Goal: Task Accomplishment & Management: Manage account settings

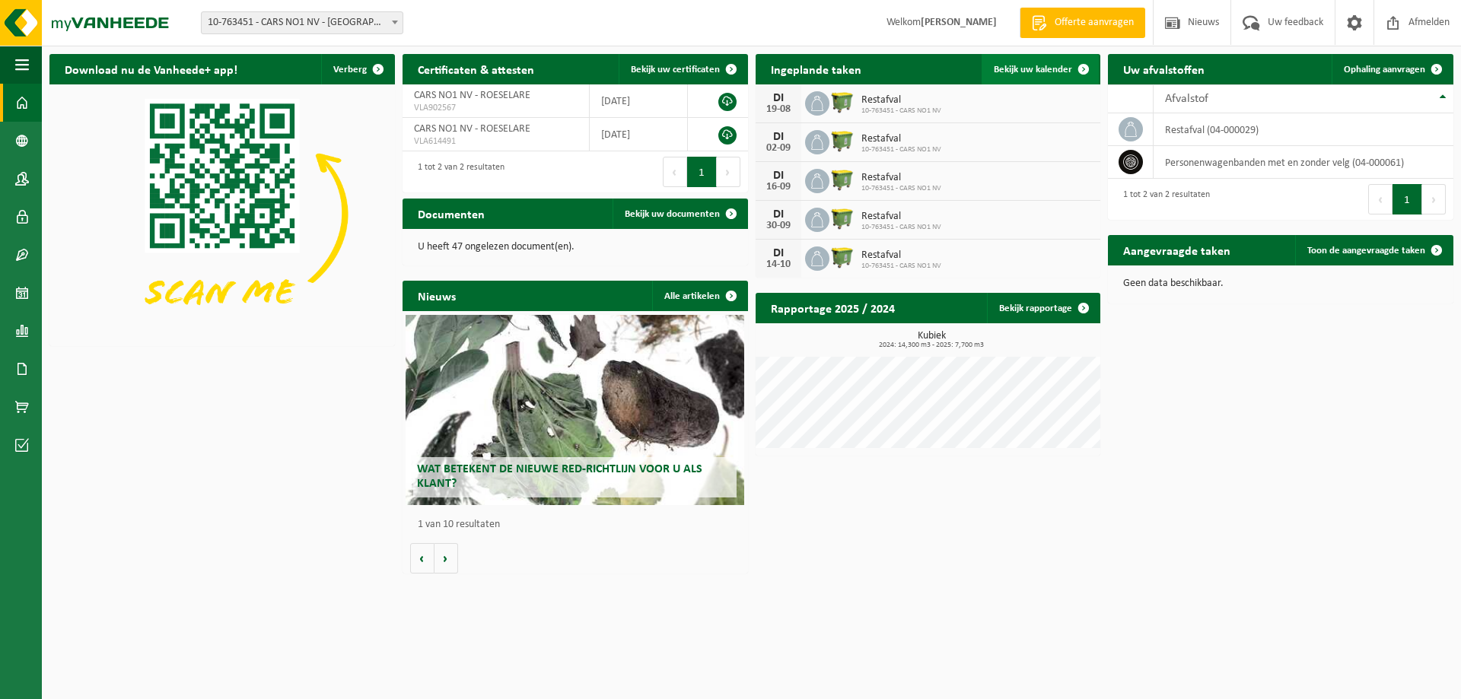
click at [1045, 63] on link "Bekijk uw kalender" at bounding box center [1040, 69] width 117 height 30
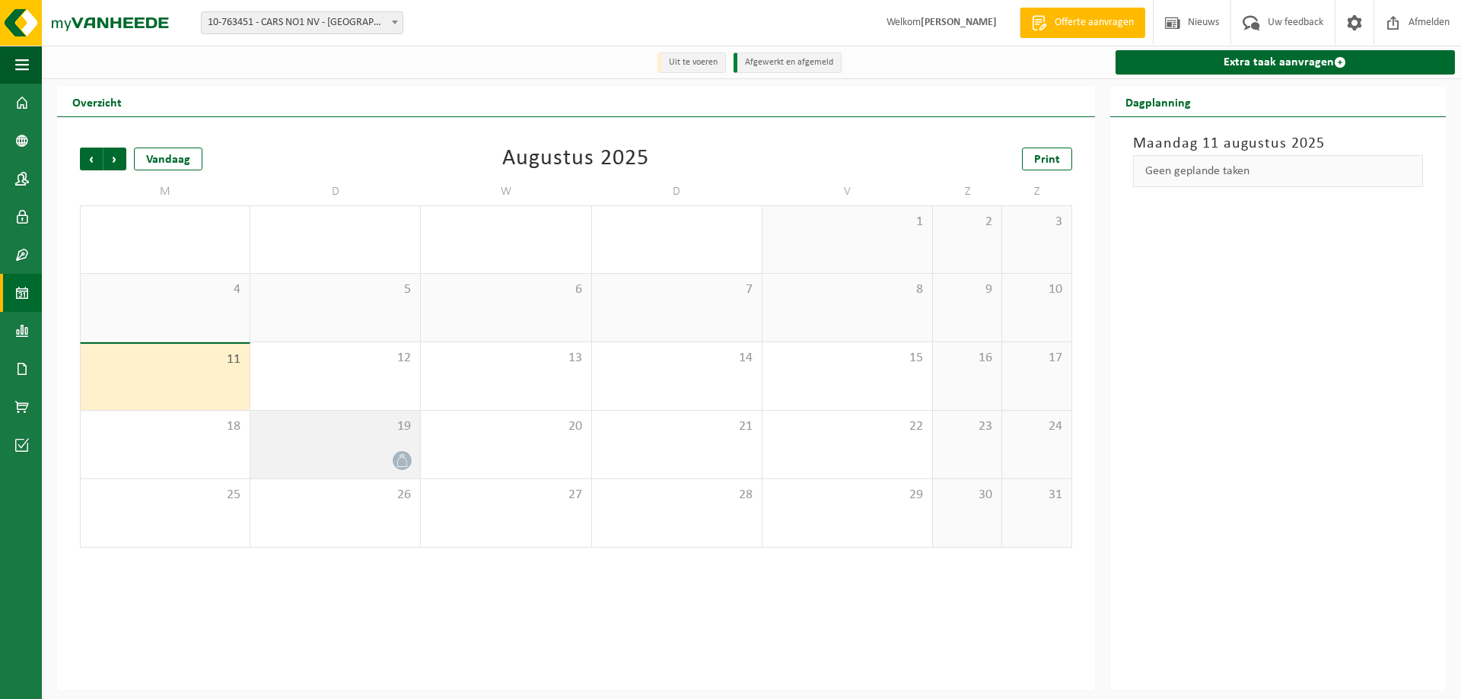
click at [346, 440] on div "19" at bounding box center [335, 445] width 170 height 68
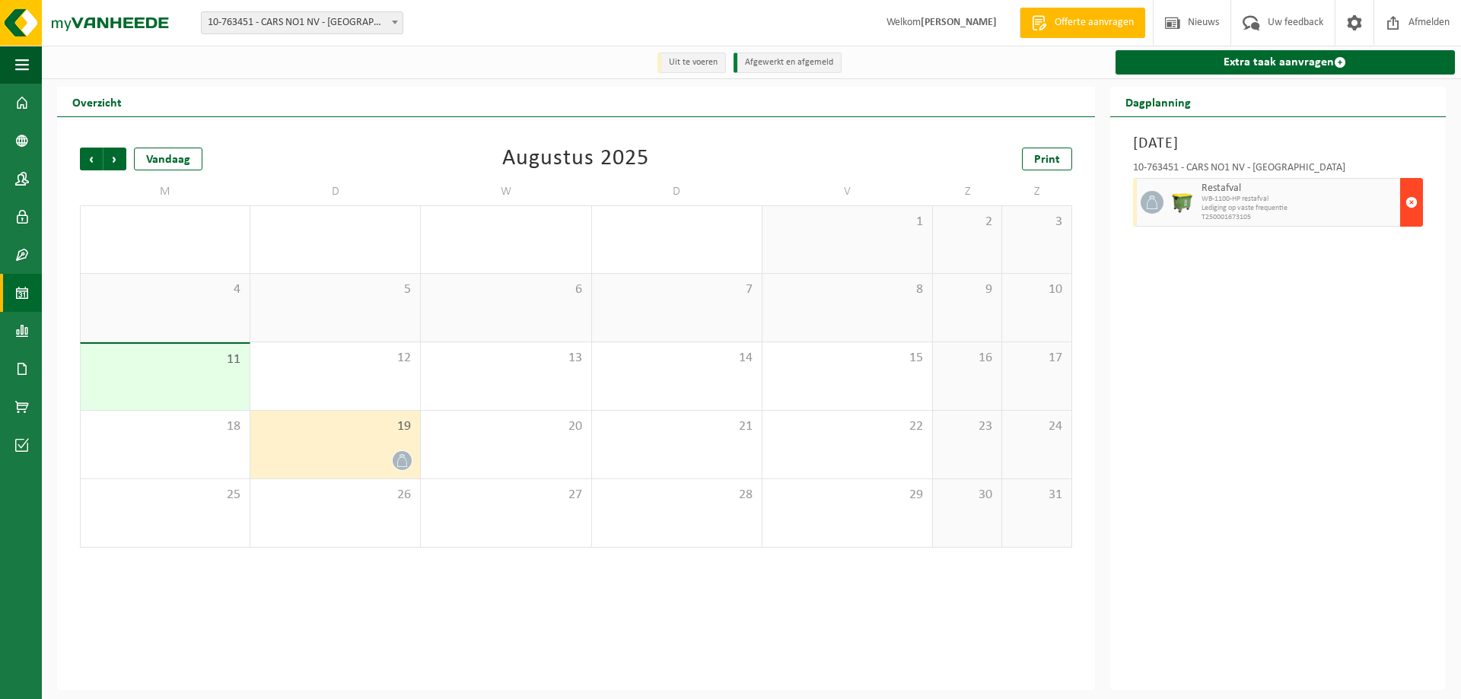
click at [1413, 198] on span "button" at bounding box center [1412, 202] width 12 height 30
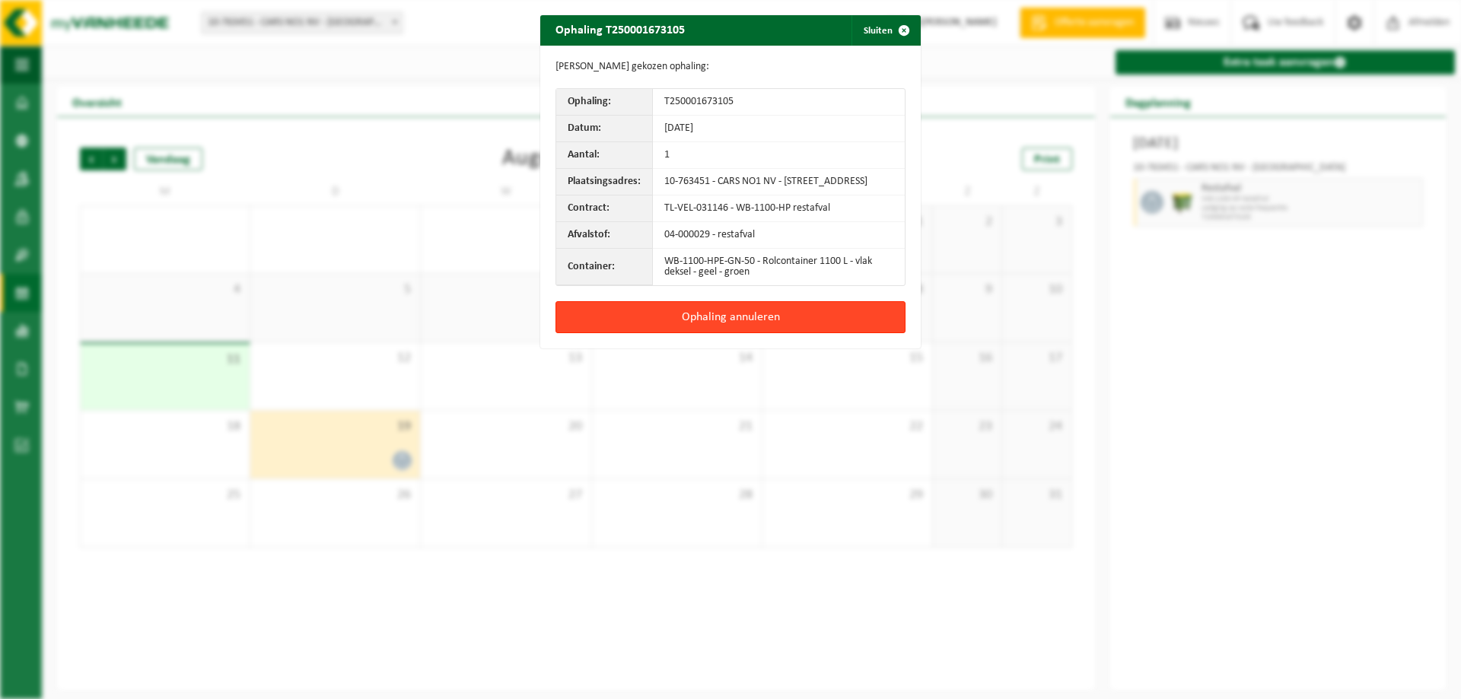
click at [696, 326] on button "Ophaling annuleren" at bounding box center [731, 317] width 350 height 32
